Goal: Transaction & Acquisition: Subscribe to service/newsletter

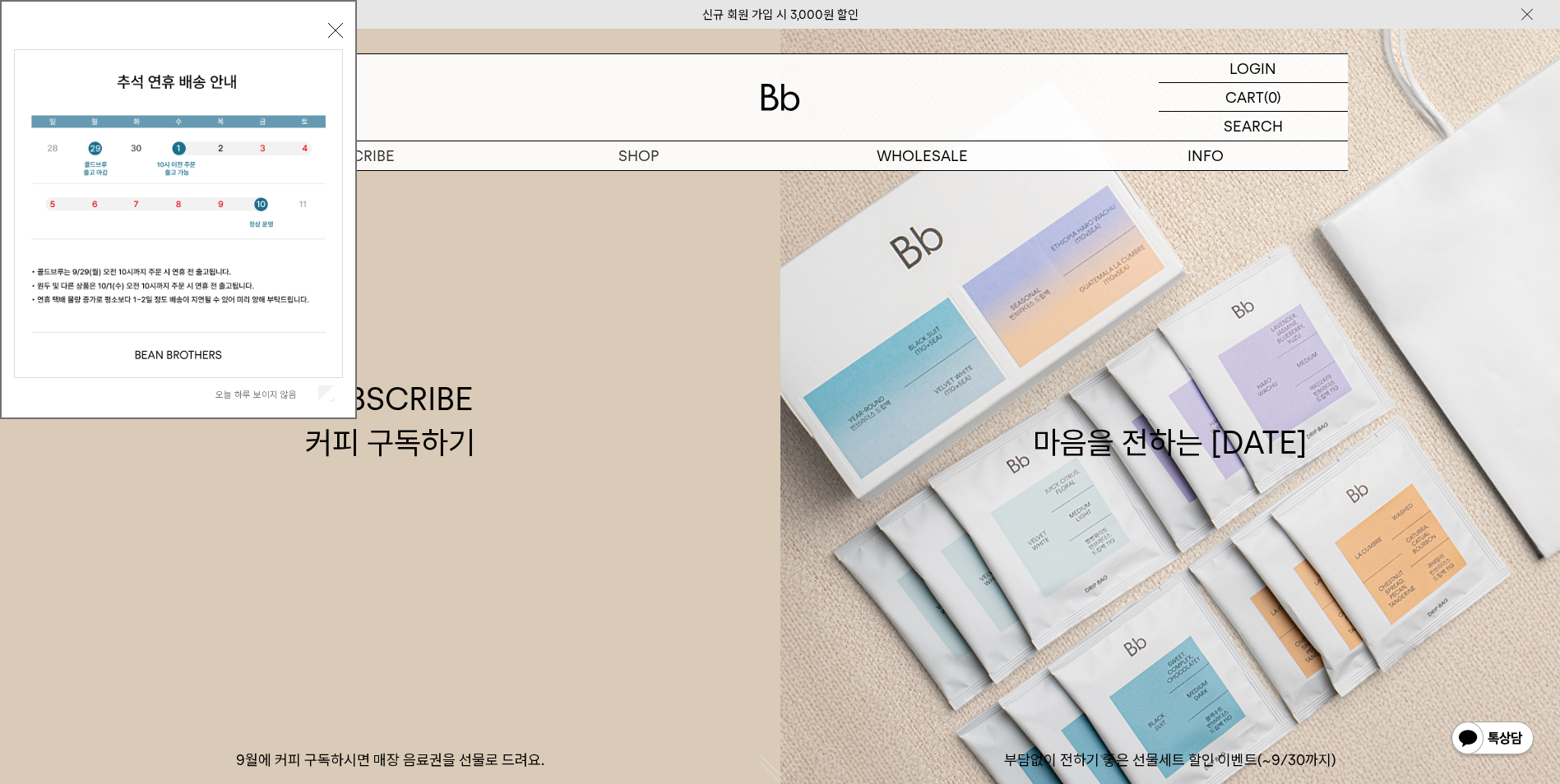
click at [336, 28] on button "닫기" at bounding box center [335, 30] width 15 height 15
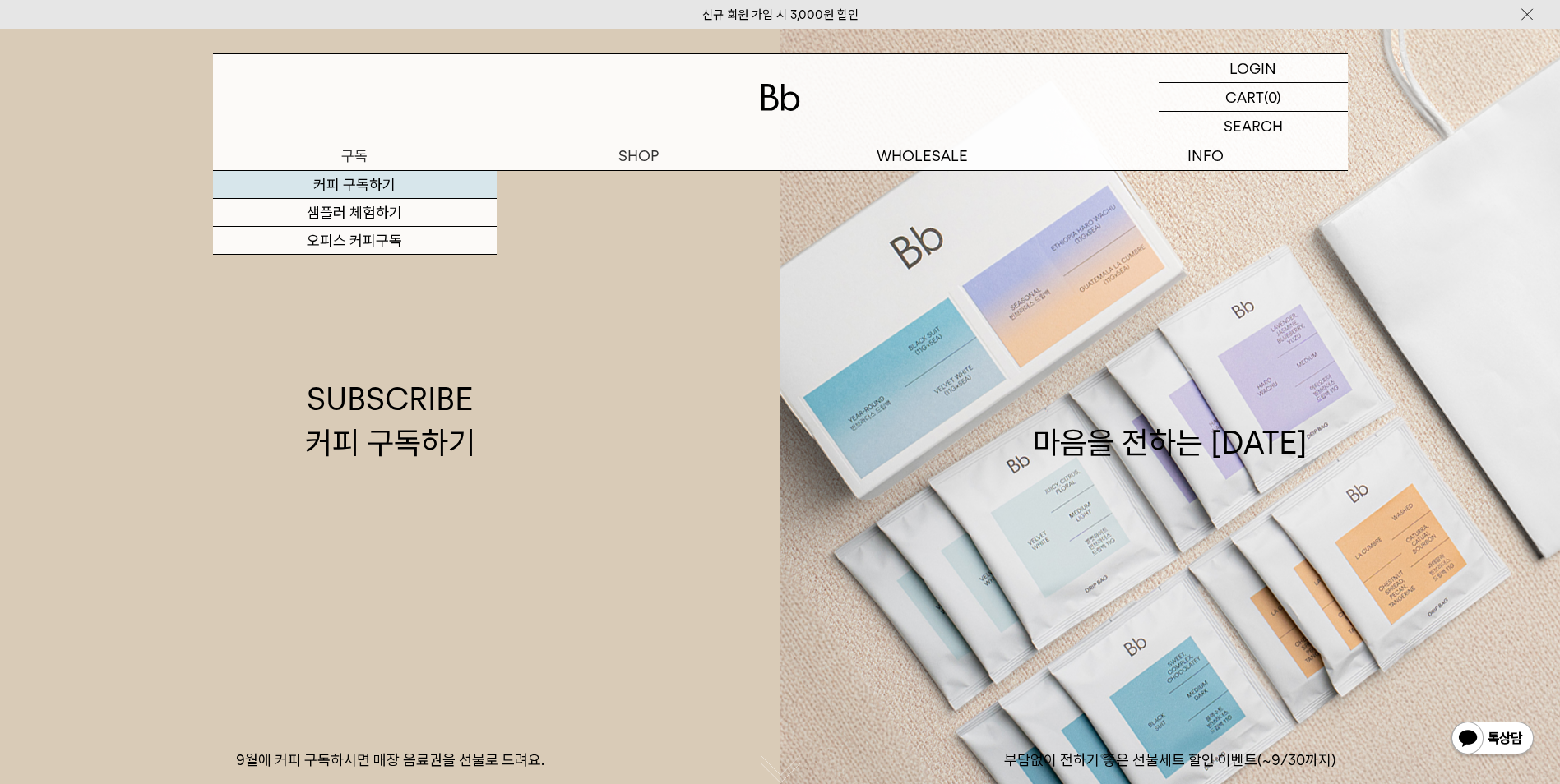
click at [335, 190] on link "커피 구독하기" at bounding box center [355, 185] width 284 height 28
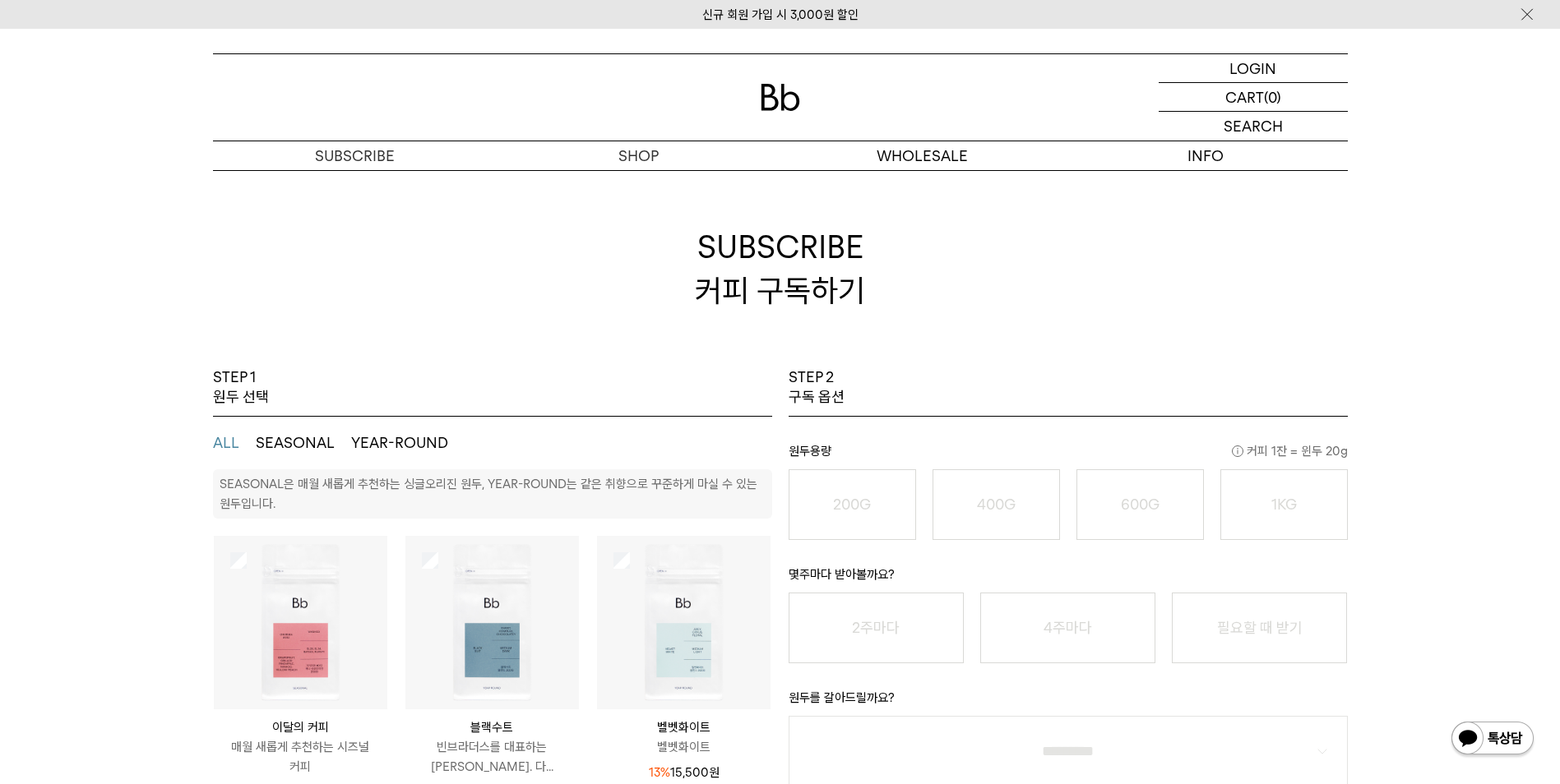
click at [638, 181] on h2 "SUBSCRIBE 커피 구독하기" at bounding box center [780, 269] width 1134 height 197
click at [638, 157] on p "숍" at bounding box center [639, 156] width 284 height 29
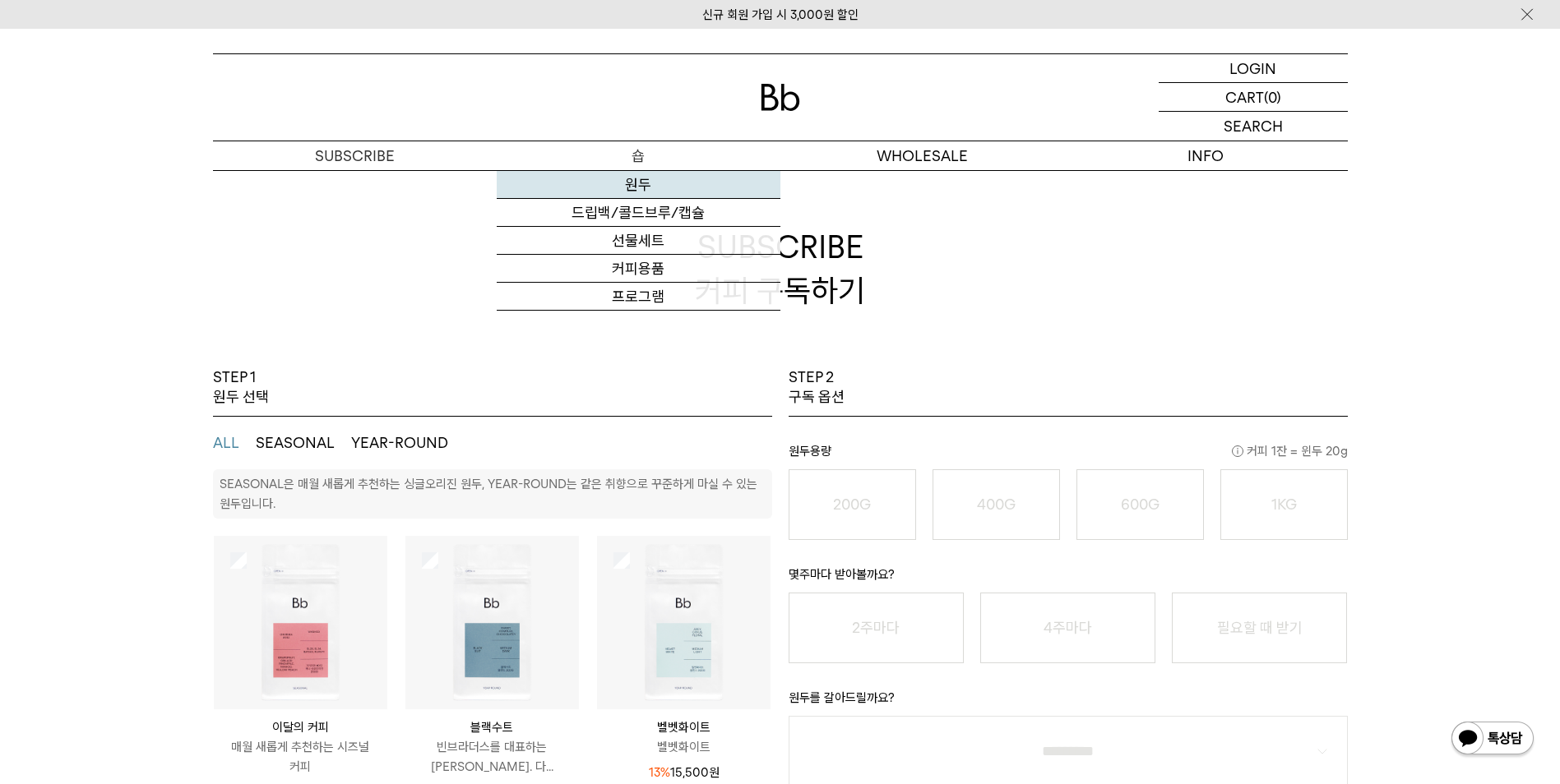
click at [633, 188] on link "원두" at bounding box center [639, 185] width 284 height 28
